Goal: Transaction & Acquisition: Purchase product/service

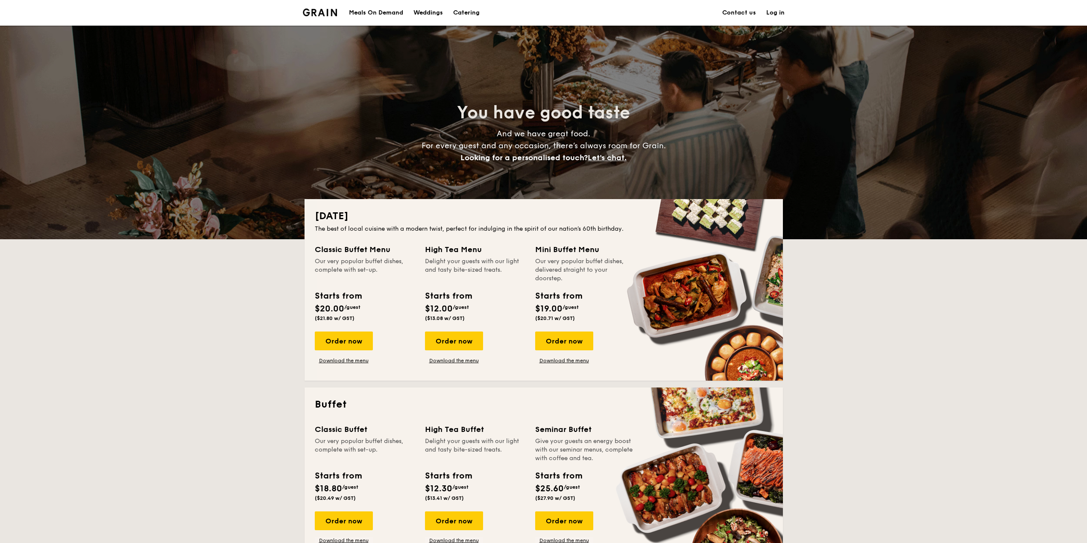
click at [378, 12] on div "Meals On Demand" at bounding box center [376, 13] width 54 height 26
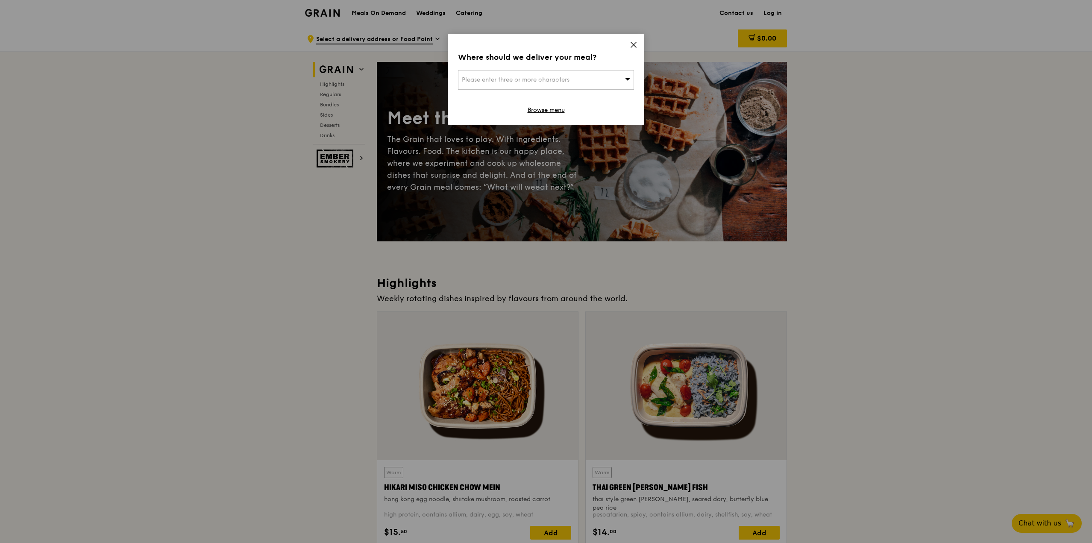
click at [536, 82] on span "Please enter three or more characters" at bounding box center [516, 79] width 108 height 7
type input "570157"
click at [523, 108] on div at bounding box center [545, 110] width 175 height 11
click at [528, 101] on li "157 Bishan Street 13 570157" at bounding box center [545, 96] width 175 height 15
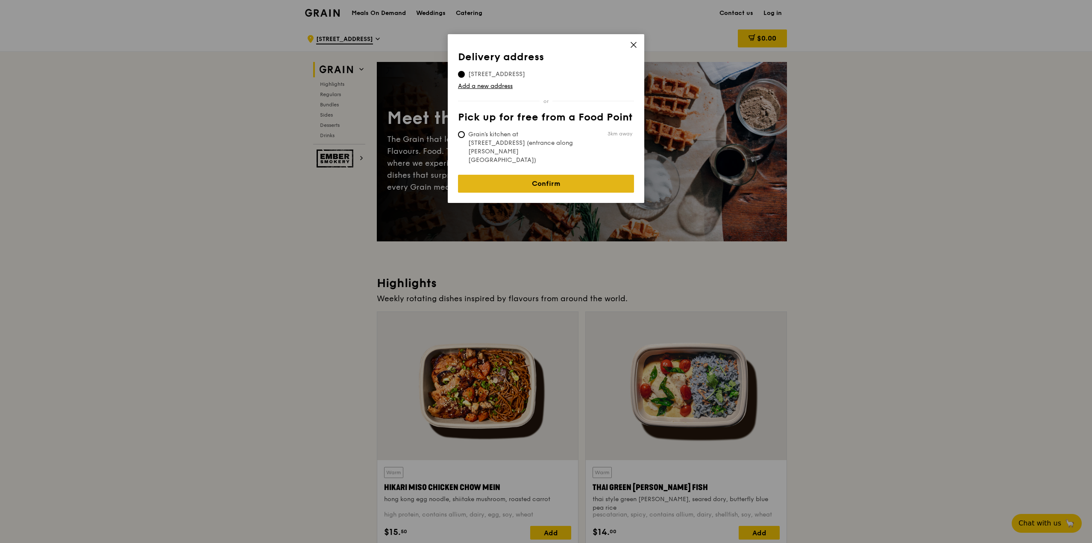
click at [561, 175] on link "Confirm" at bounding box center [546, 184] width 176 height 18
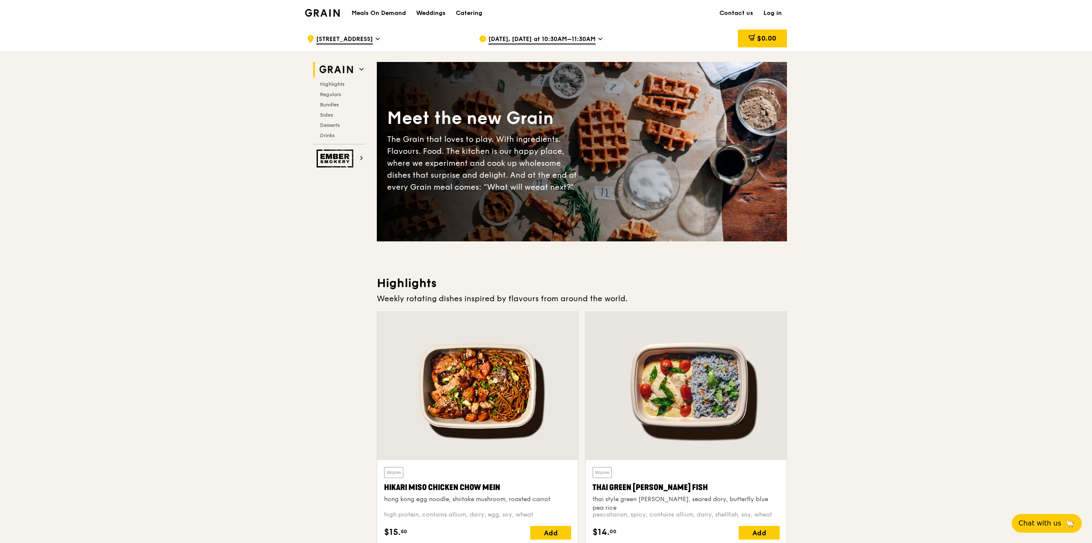
click at [540, 41] on span "Aug 12, Today at 10:30AM–11:30AM" at bounding box center [541, 39] width 107 height 9
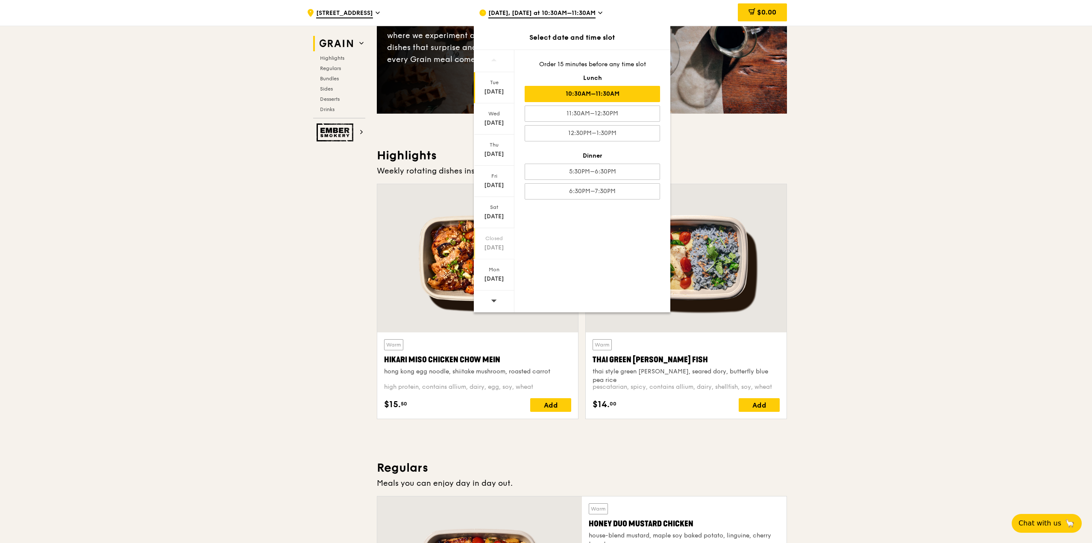
scroll to position [128, 0]
click at [495, 299] on icon at bounding box center [494, 300] width 6 height 6
click at [494, 299] on icon at bounding box center [494, 300] width 6 height 6
click at [493, 282] on div "Aug 25" at bounding box center [494, 279] width 38 height 9
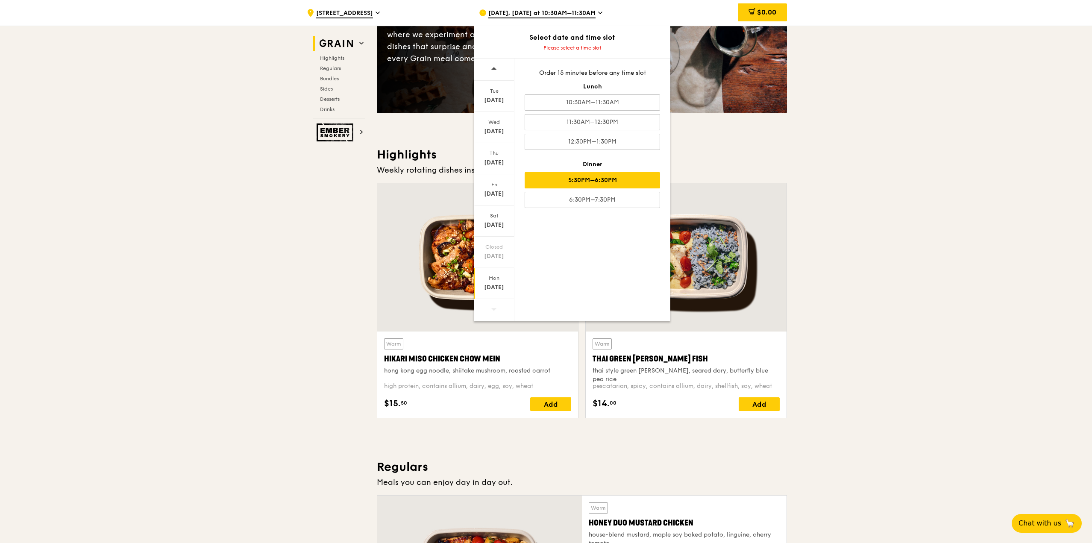
click at [625, 177] on div "5:30PM–6:30PM" at bounding box center [592, 180] width 135 height 16
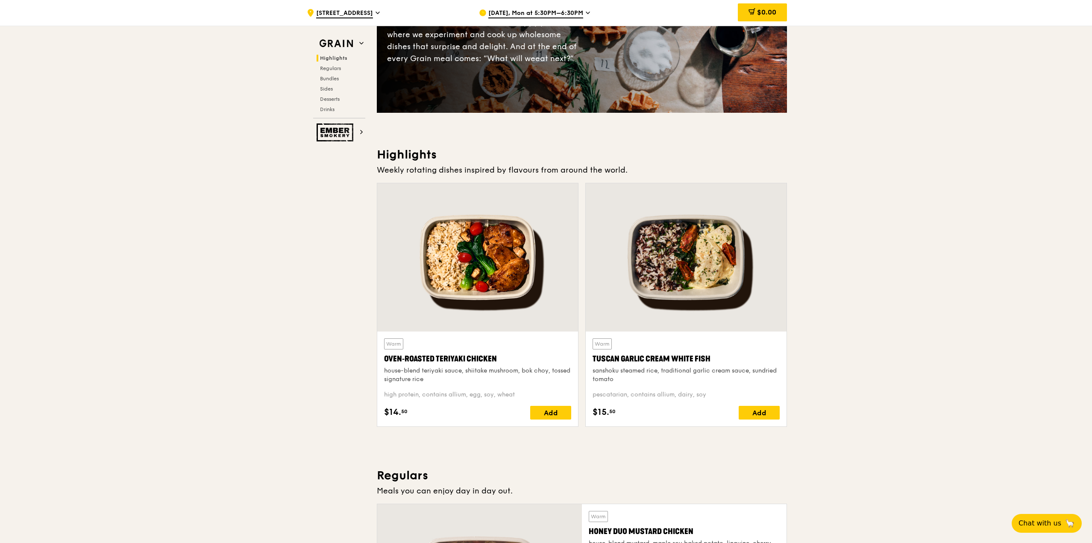
click at [707, 272] on div at bounding box center [686, 257] width 201 height 148
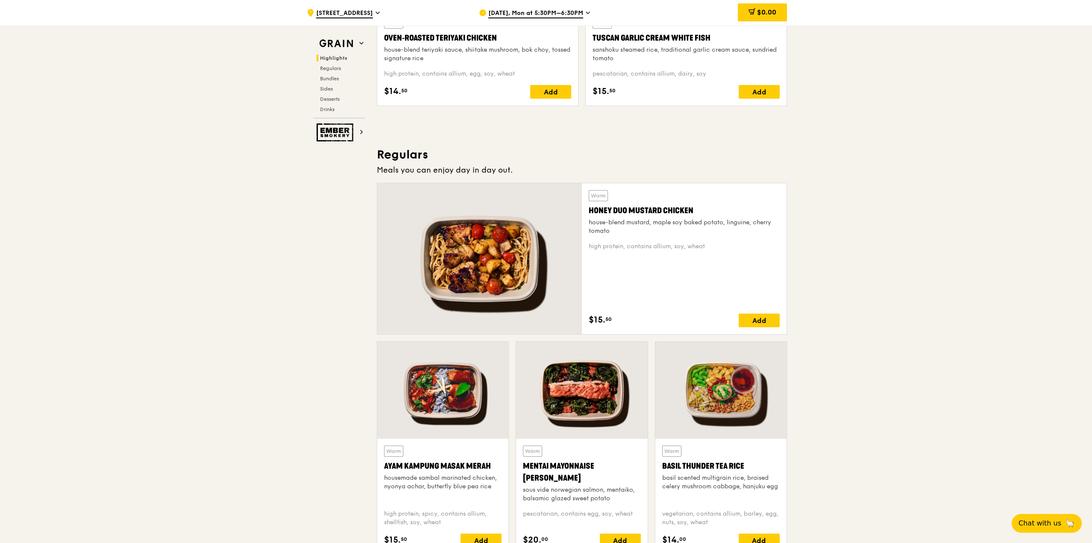
scroll to position [470, 0]
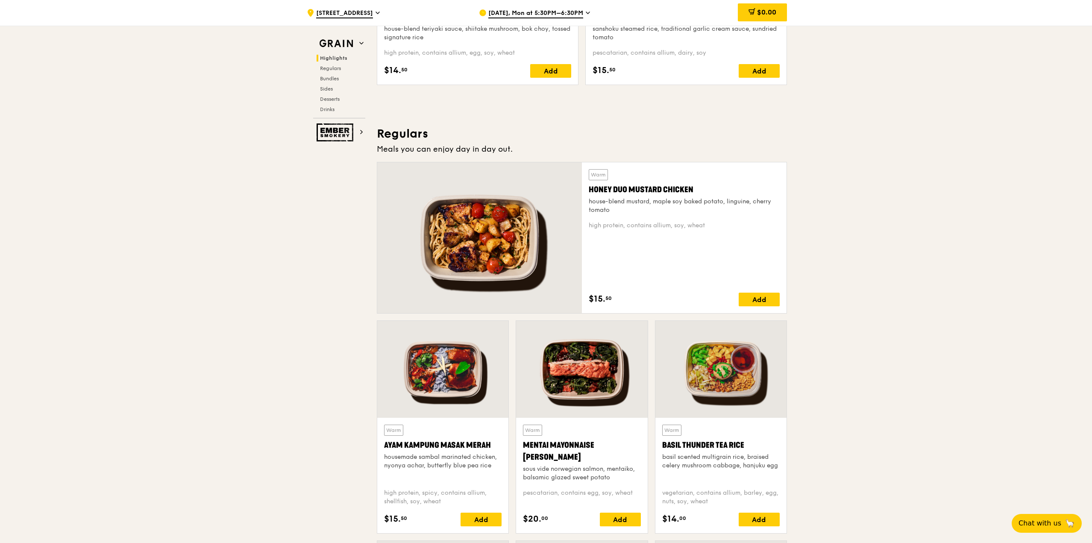
click at [592, 385] on div at bounding box center [581, 369] width 131 height 97
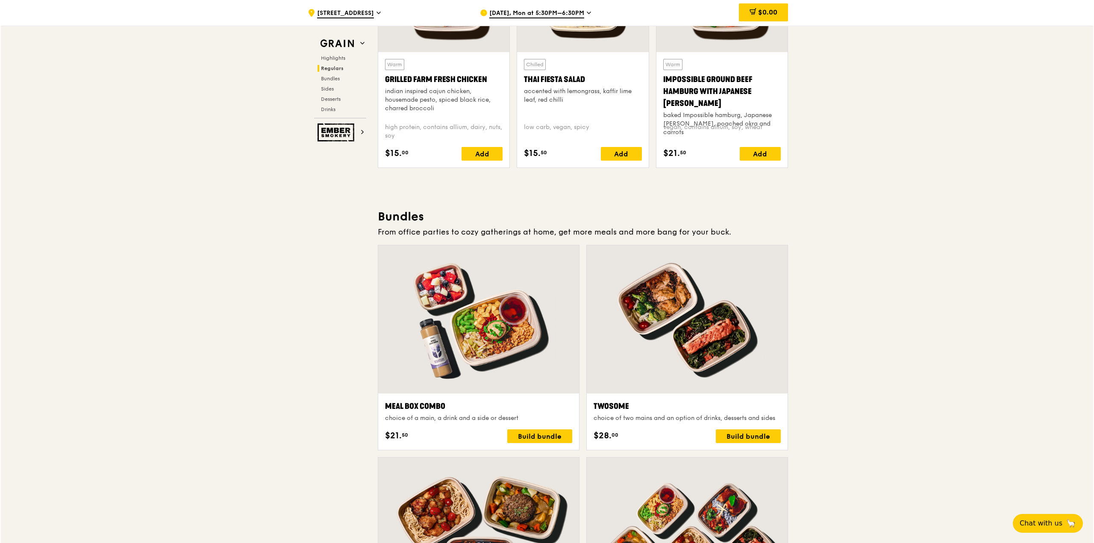
scroll to position [1111, 0]
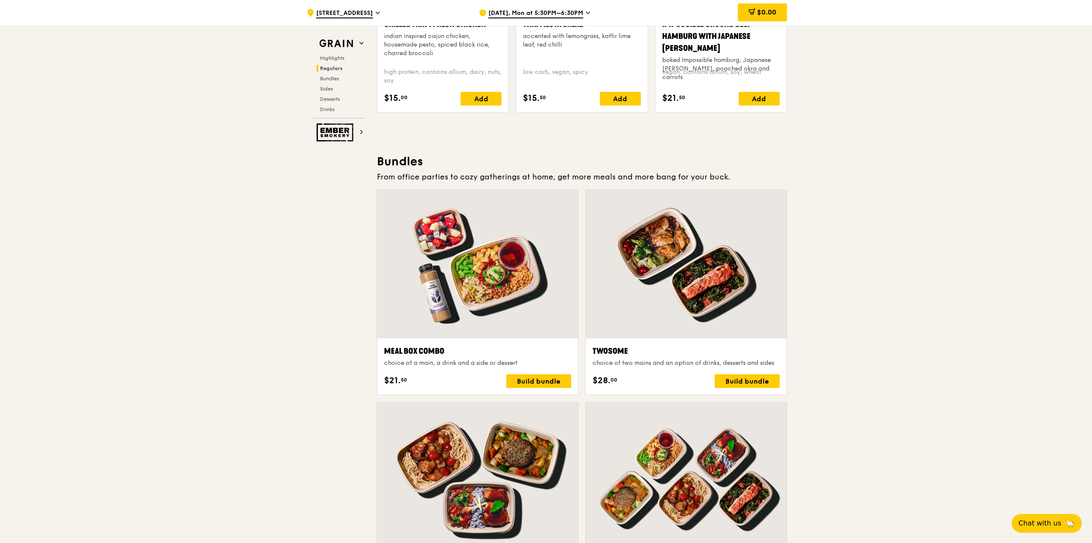
click at [719, 307] on div at bounding box center [686, 264] width 201 height 148
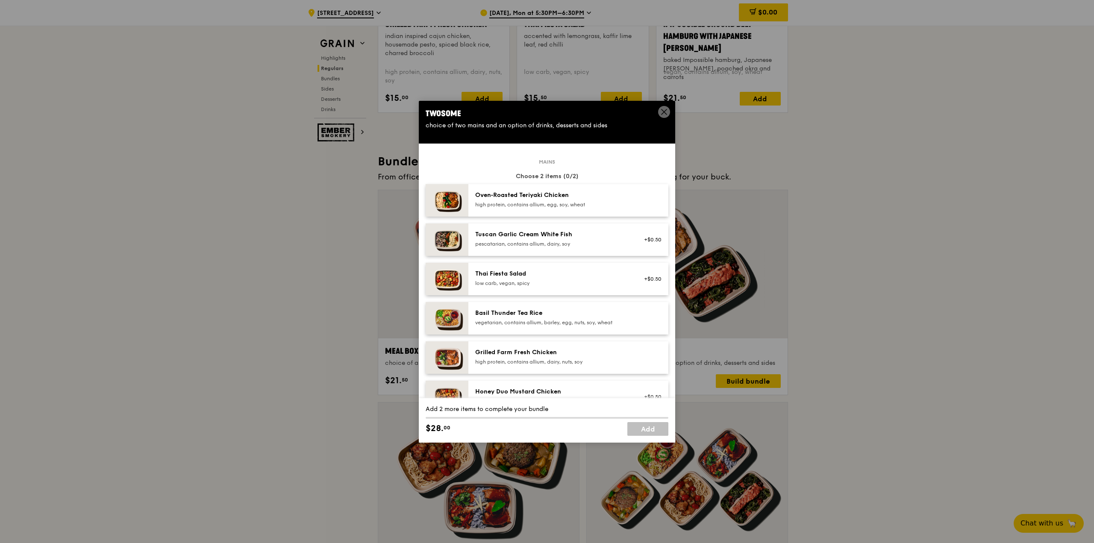
click at [584, 237] on div "Tuscan Garlic Cream White Fish" at bounding box center [551, 234] width 153 height 9
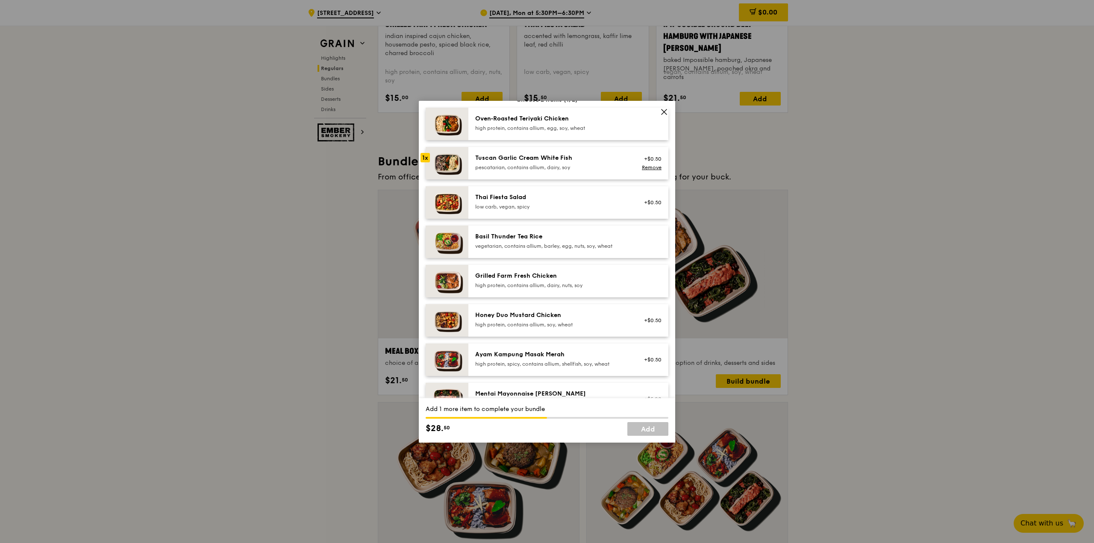
scroll to position [128, 0]
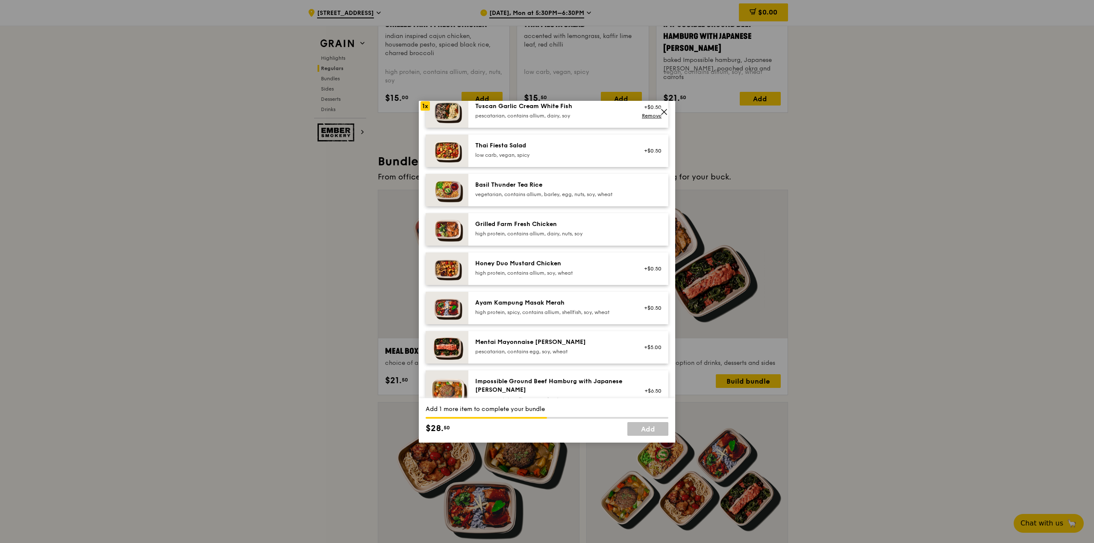
click at [581, 354] on div "pescatarian, contains egg, soy, wheat" at bounding box center [551, 351] width 153 height 7
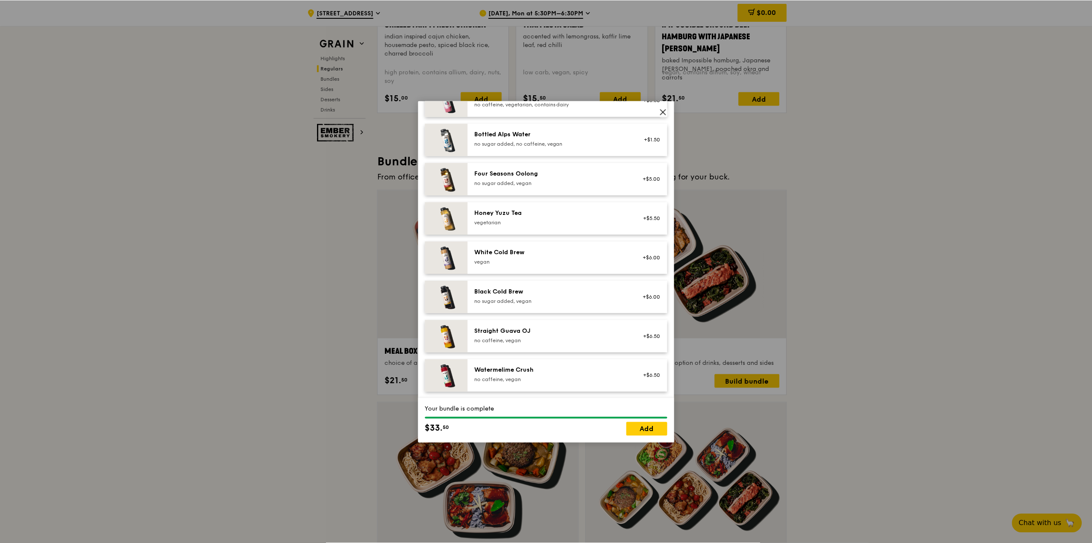
scroll to position [971, 0]
click at [665, 112] on icon at bounding box center [664, 112] width 8 height 8
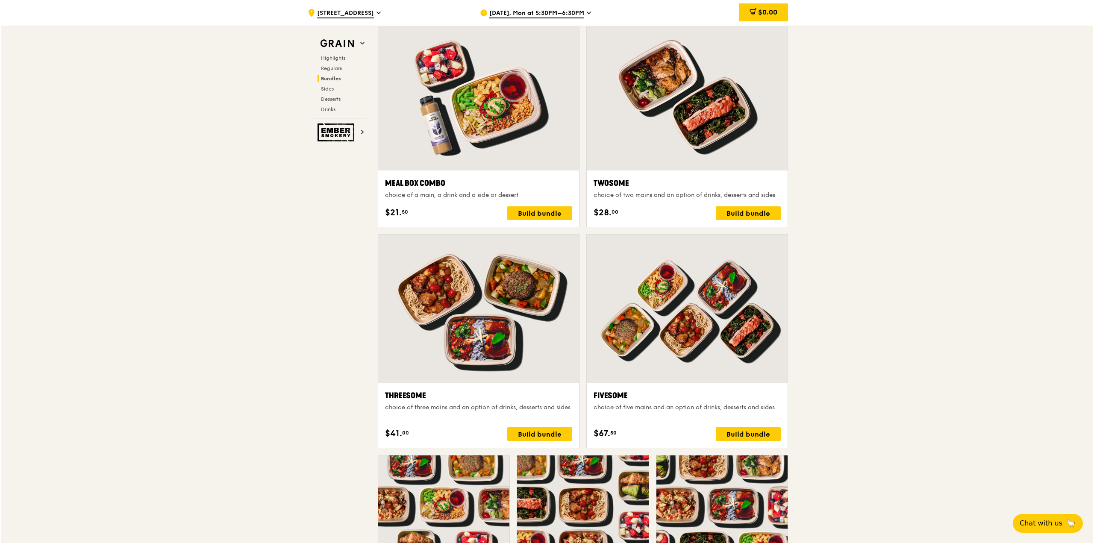
scroll to position [1281, 0]
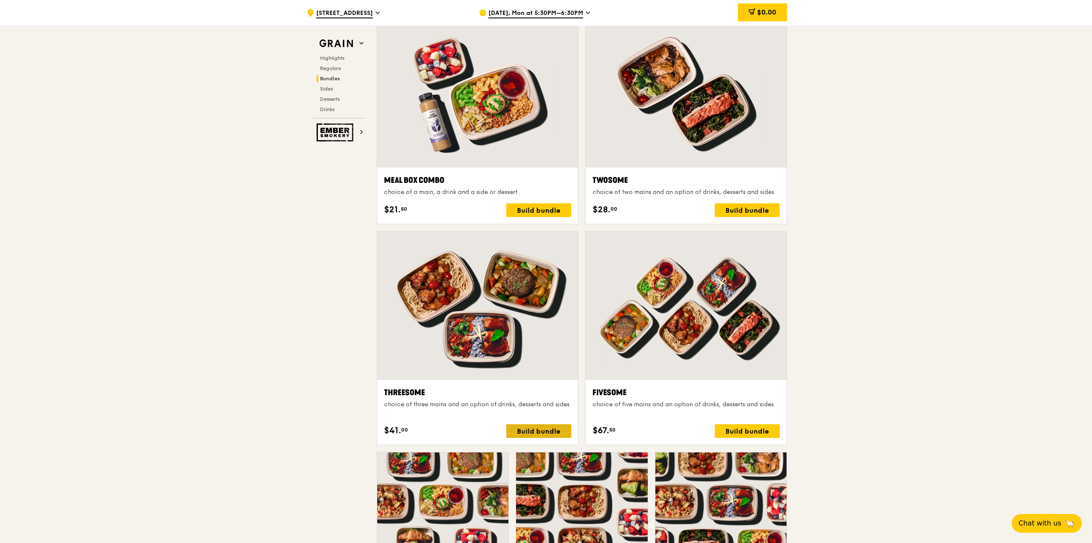
click at [535, 431] on div "Build bundle" at bounding box center [538, 431] width 65 height 14
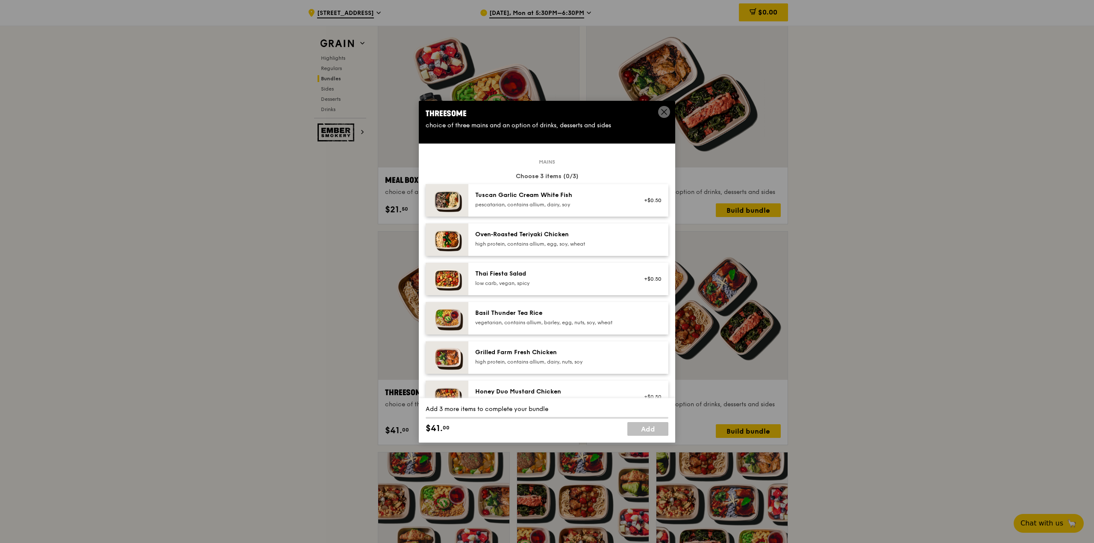
click at [547, 199] on div "Tuscan Garlic Cream White Fish" at bounding box center [551, 195] width 153 height 9
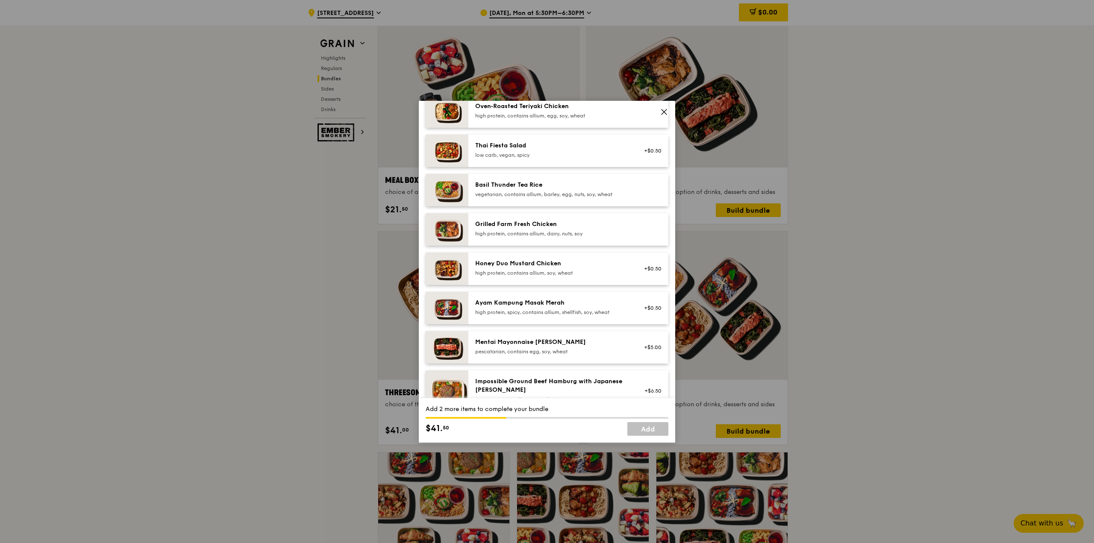
scroll to position [171, 0]
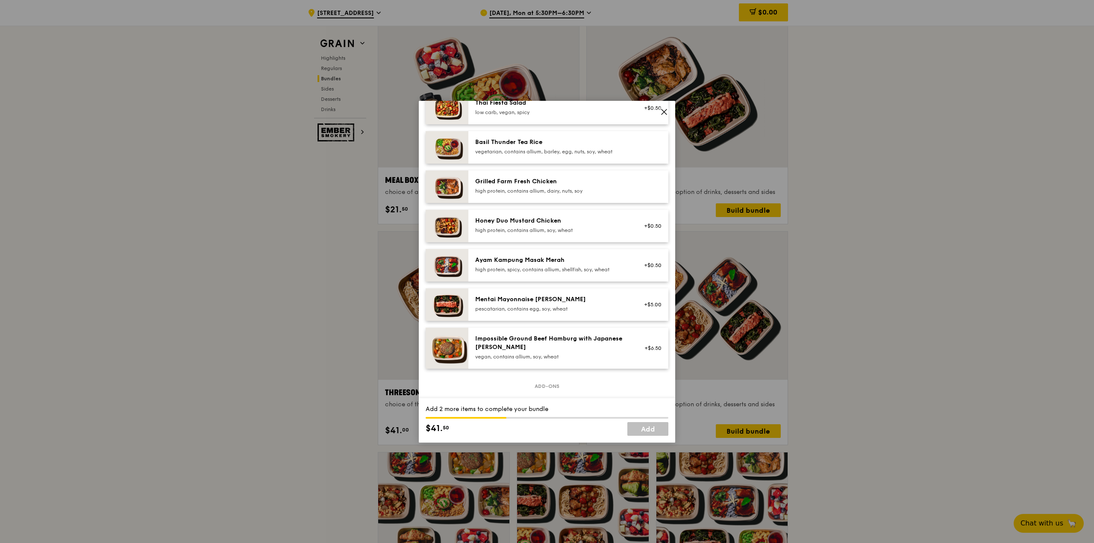
click at [549, 299] on div "Mentai Mayonnaise Aburi Salmon" at bounding box center [551, 299] width 153 height 9
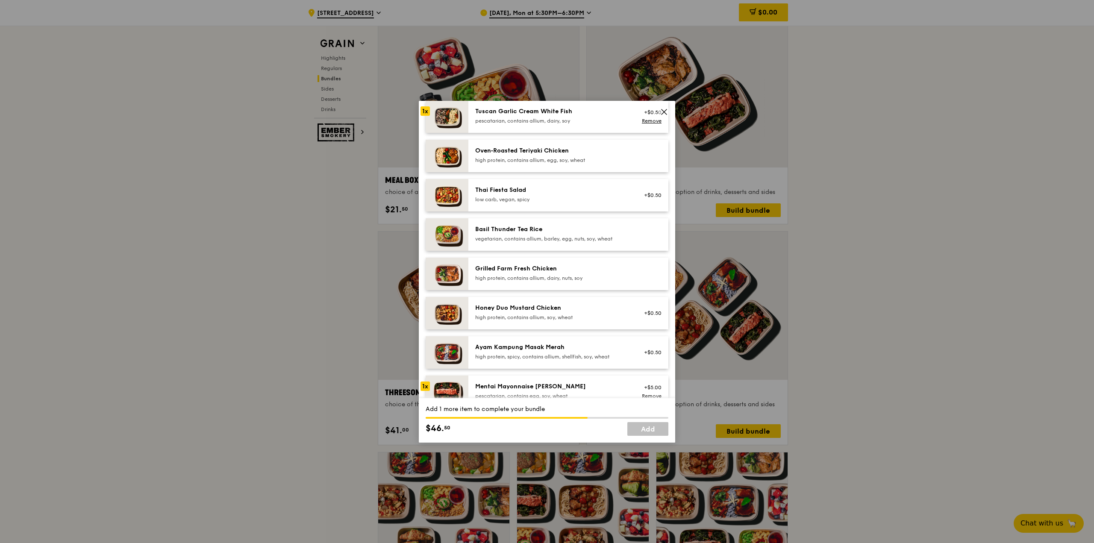
scroll to position [85, 0]
click at [616, 344] on div "Ayam Kampung Masak Merah" at bounding box center [551, 345] width 153 height 9
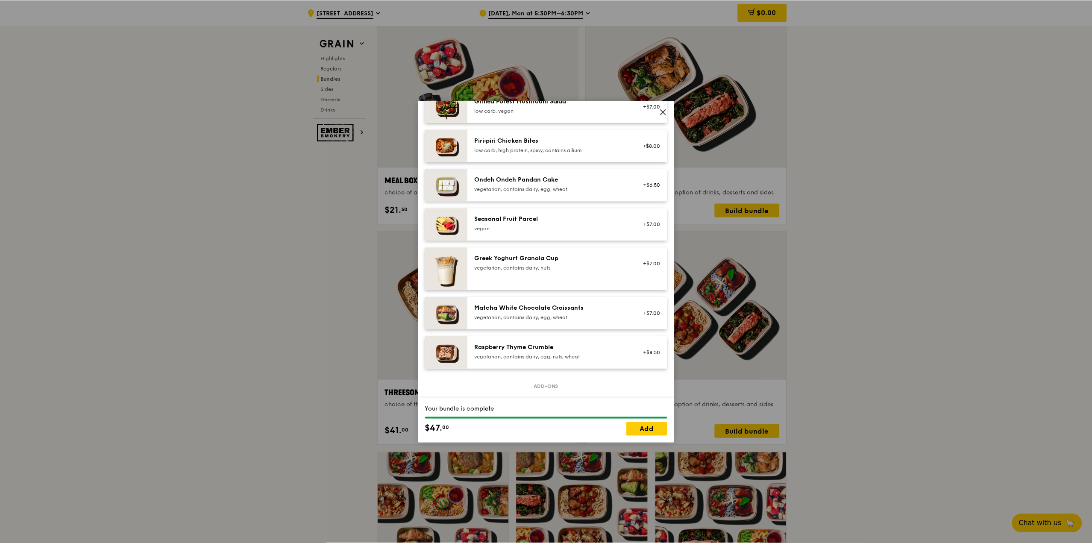
scroll to position [641, 0]
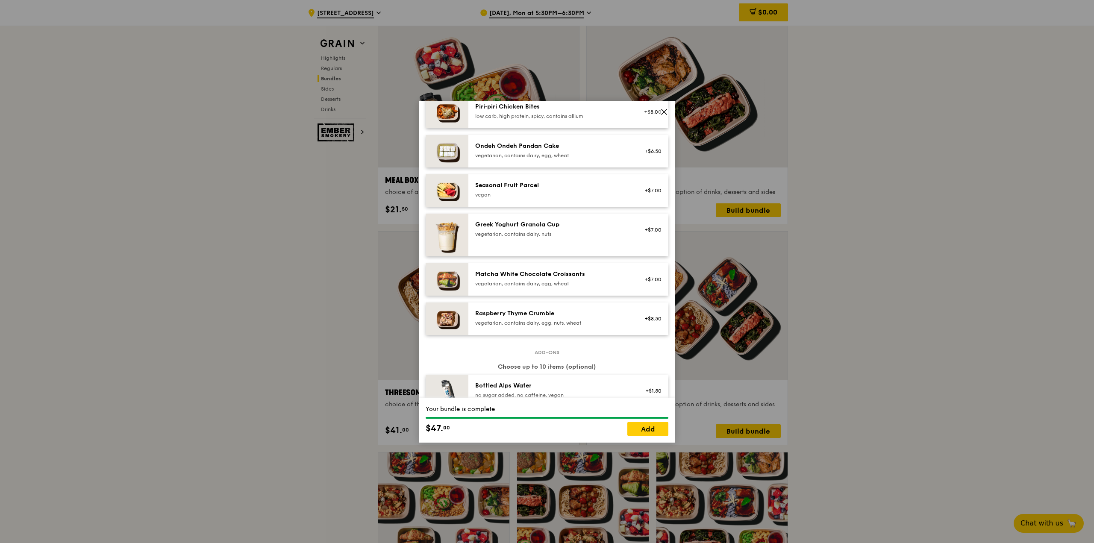
click at [663, 113] on icon at bounding box center [663, 111] width 5 height 5
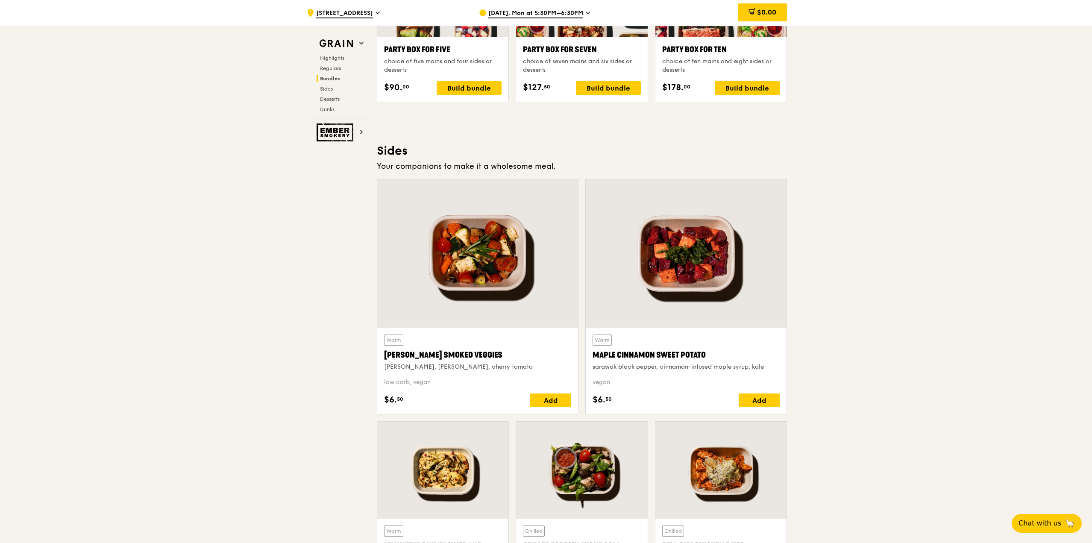
scroll to position [2008, 0]
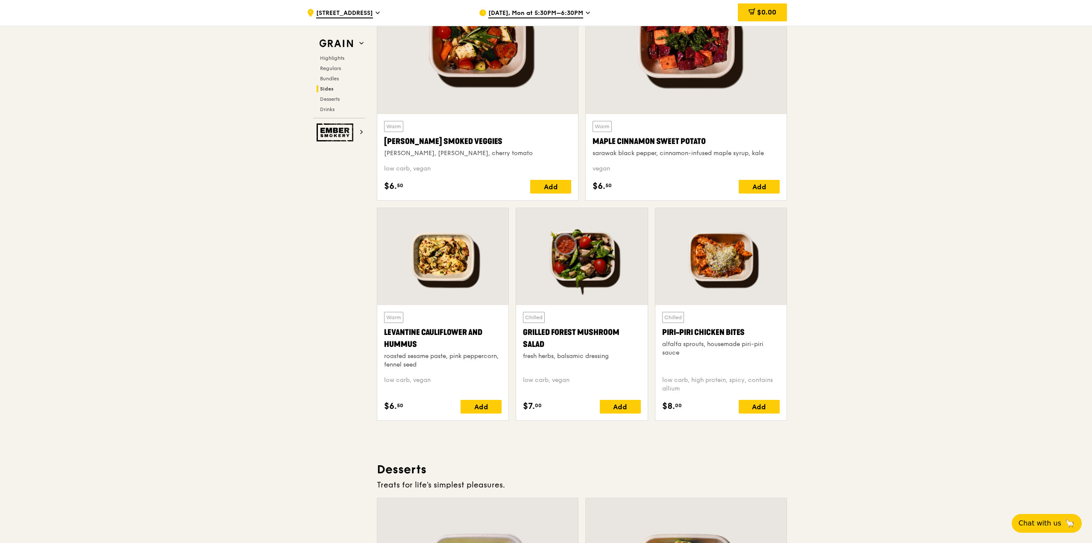
click at [717, 291] on div at bounding box center [720, 256] width 131 height 97
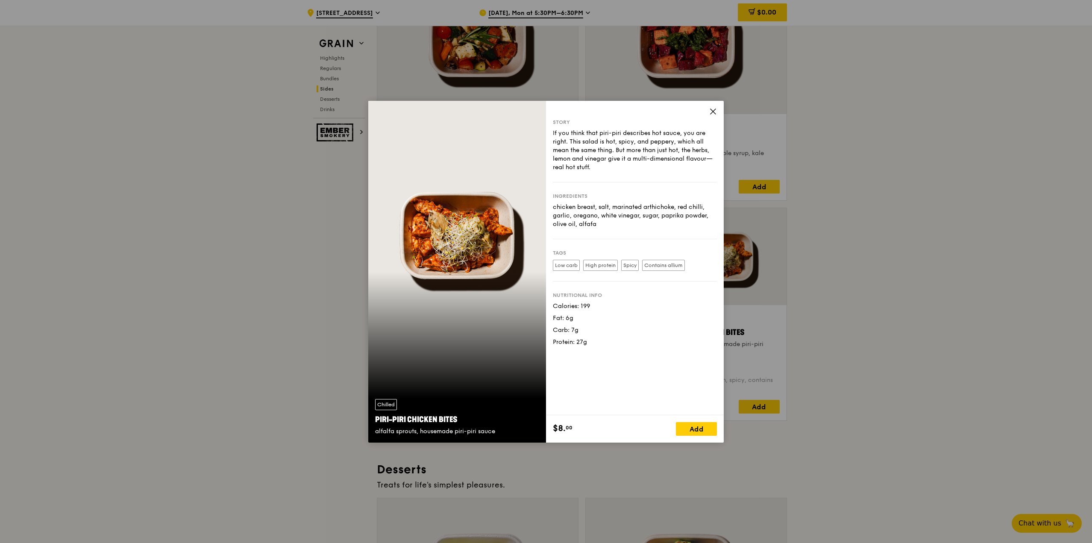
click at [713, 111] on icon at bounding box center [712, 111] width 5 height 5
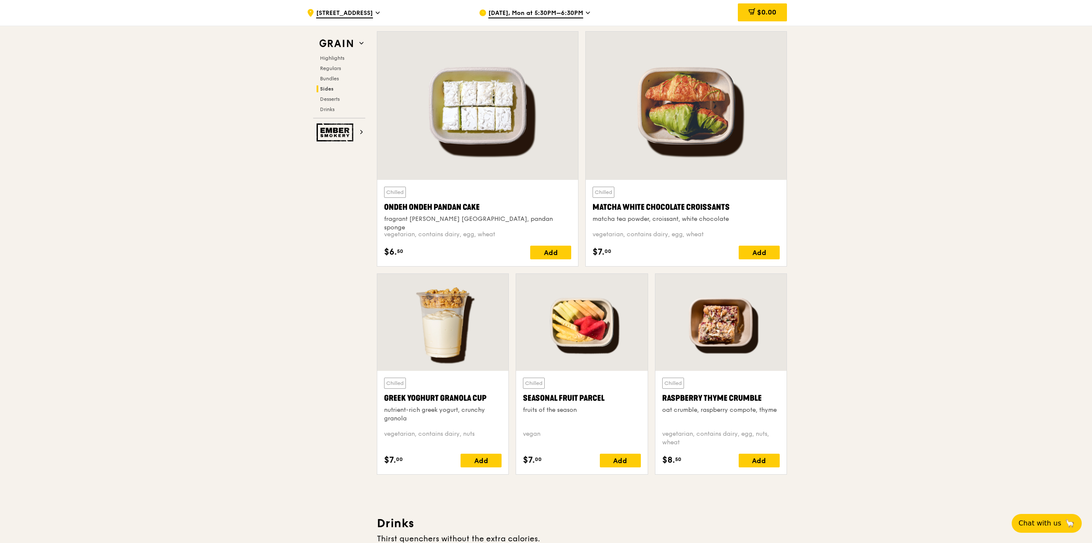
scroll to position [2563, 0]
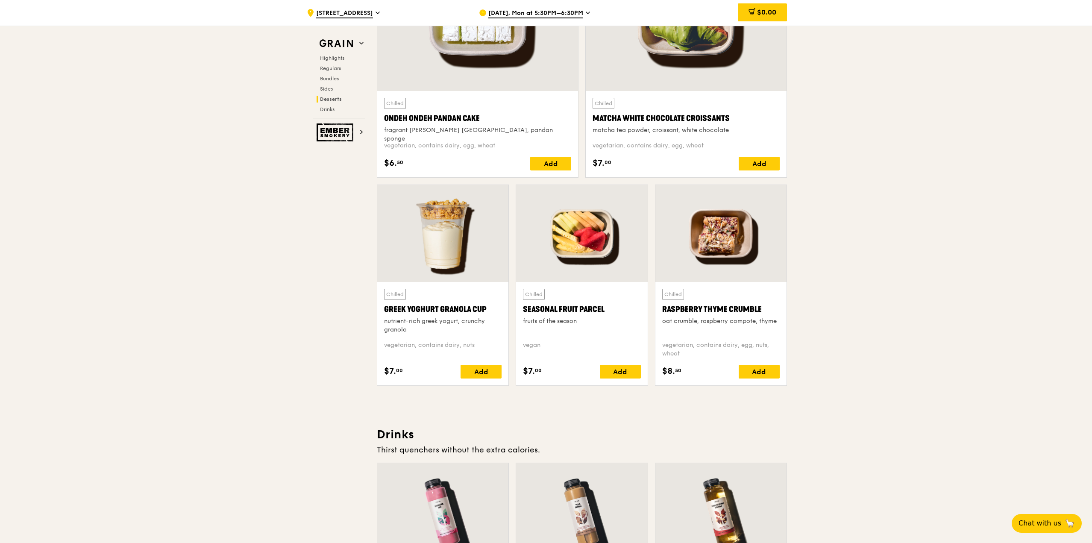
click at [723, 252] on div at bounding box center [720, 233] width 131 height 97
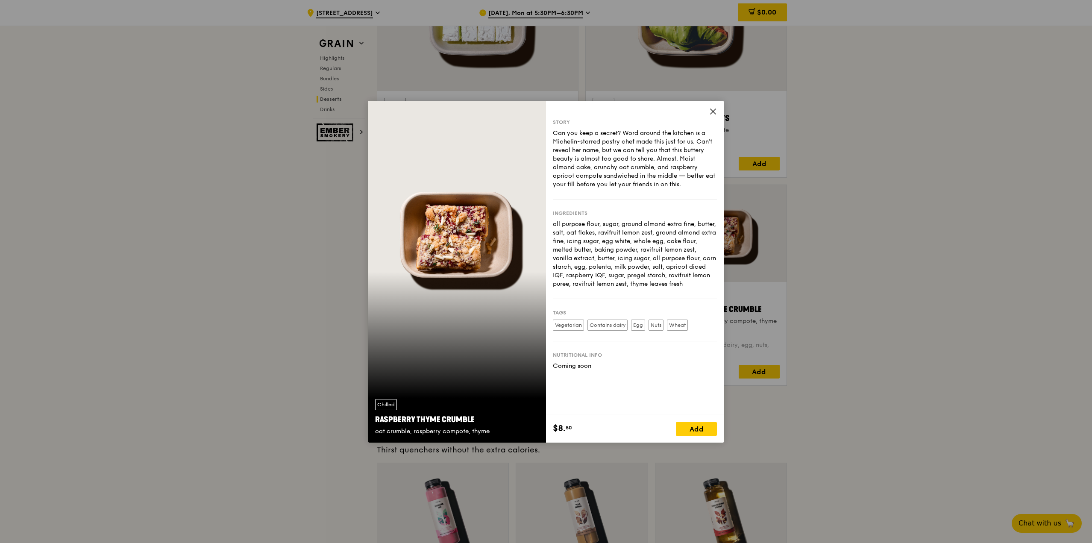
click at [714, 111] on icon at bounding box center [713, 112] width 8 height 8
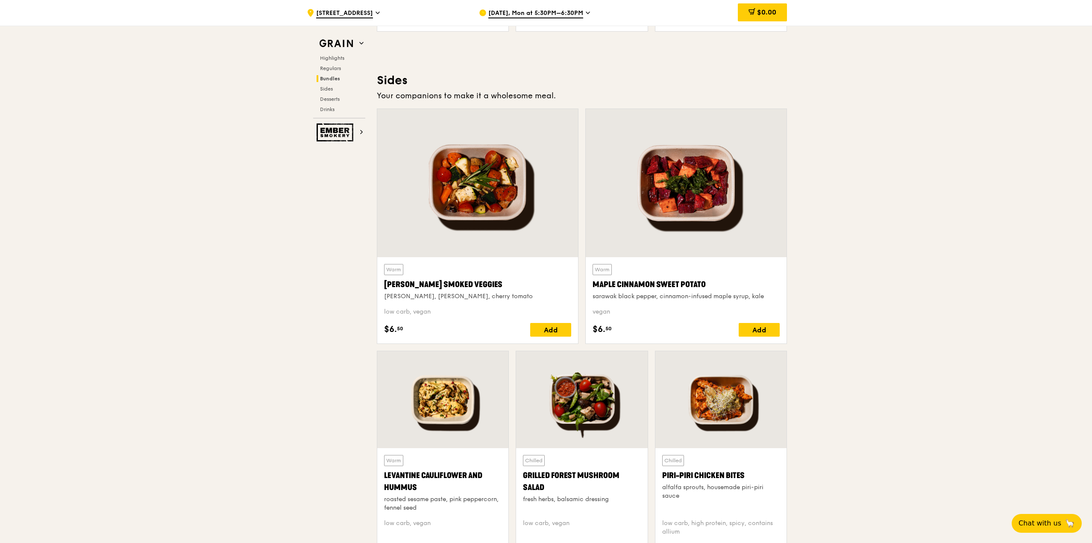
scroll to position [1751, 0]
